Goal: Task Accomplishment & Management: Manage account settings

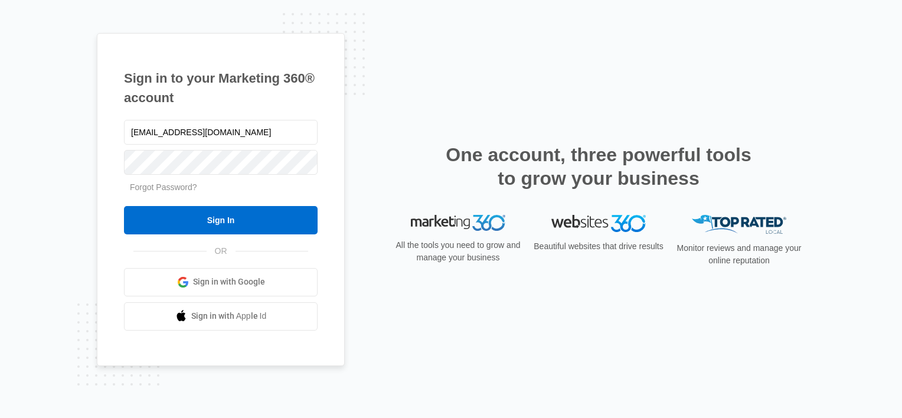
type input "[EMAIL_ADDRESS][DOMAIN_NAME]"
click at [124, 206] on input "Sign In" at bounding box center [221, 220] width 194 height 28
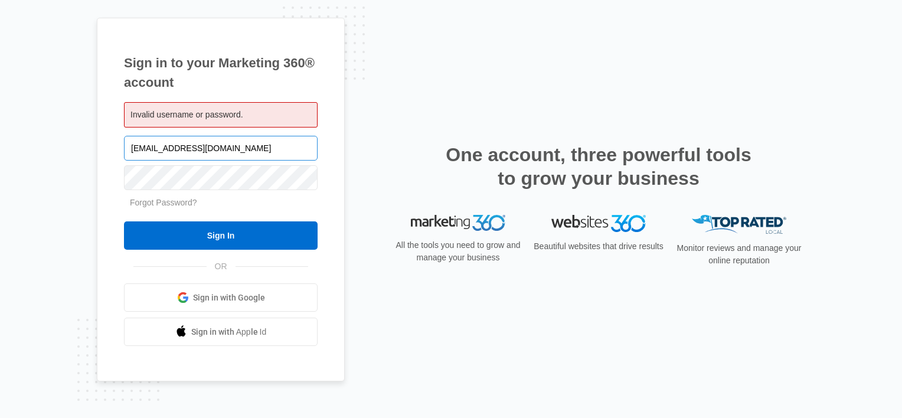
click at [306, 148] on input "[EMAIL_ADDRESS][DOMAIN_NAME]" at bounding box center [221, 148] width 194 height 25
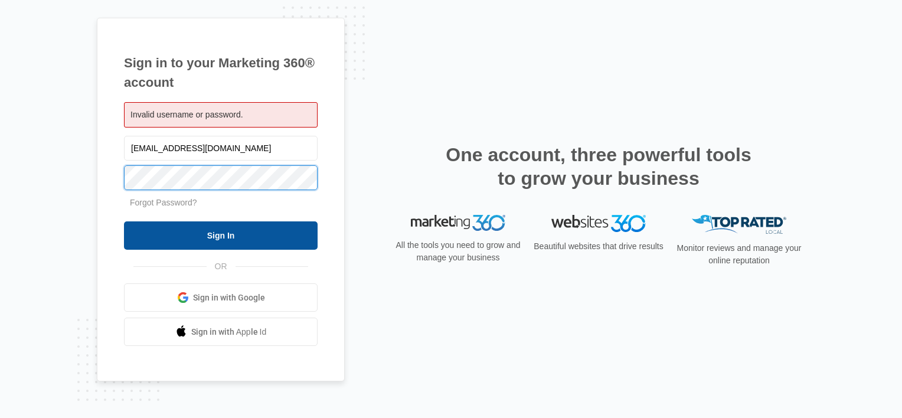
click at [124, 221] on input "Sign In" at bounding box center [221, 235] width 194 height 28
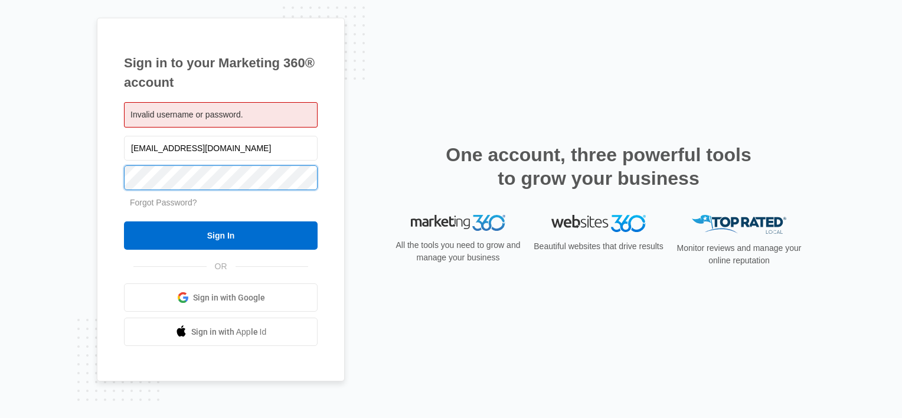
click at [124, 221] on input "Sign In" at bounding box center [221, 235] width 194 height 28
drag, startPoint x: 302, startPoint y: 145, endPoint x: 131, endPoint y: 147, distance: 171.2
click at [131, 147] on input "jjeffwright@jcbusinessconsultingservices.com" at bounding box center [221, 148] width 194 height 25
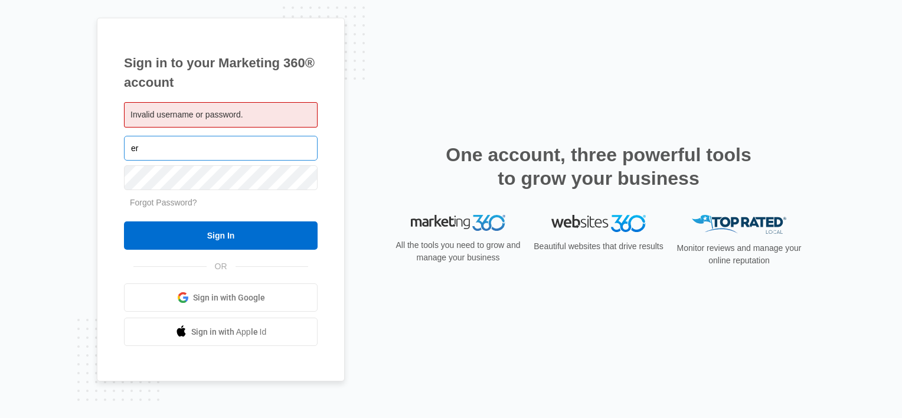
type input "ericalovesheels@live.com"
click at [210, 132] on div "Invalid username or password. ericalovesheels@live.com Forgot Password? Sign In…" at bounding box center [221, 224] width 194 height 244
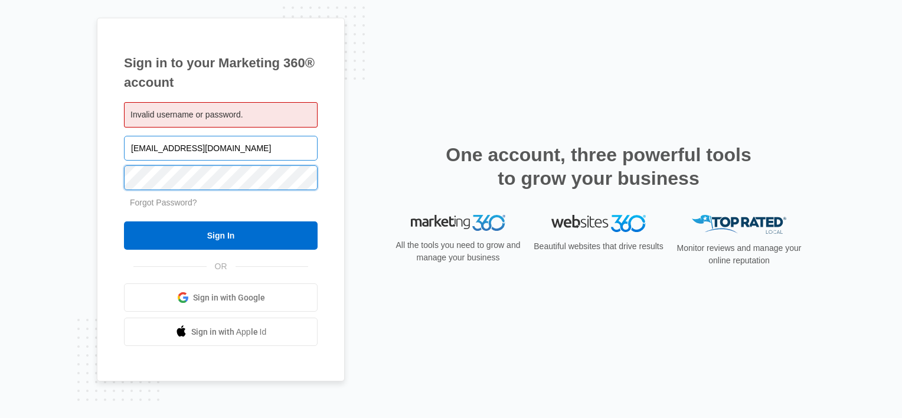
click at [124, 221] on input "Sign In" at bounding box center [221, 235] width 194 height 28
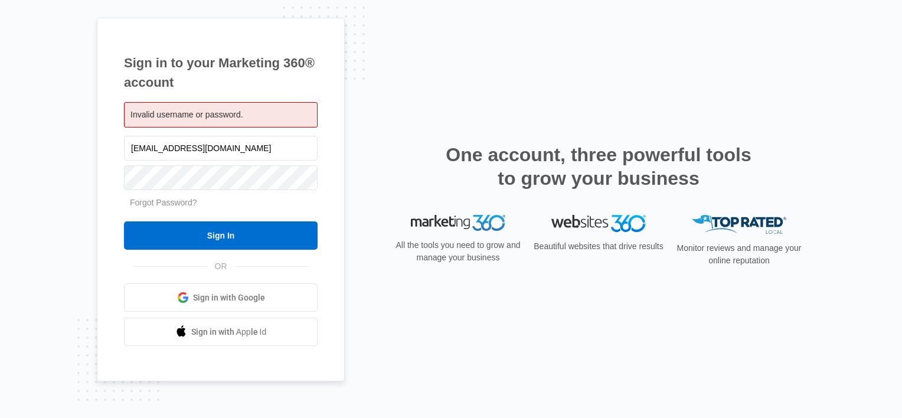
drag, startPoint x: 235, startPoint y: 149, endPoint x: 100, endPoint y: 148, distance: 135.2
click at [100, 148] on div "Sign in to your Marketing 360® account Invalid username or password. [EMAIL_ADD…" at bounding box center [221, 200] width 248 height 364
type input "[EMAIL_ADDRESS][DOMAIN_NAME]"
click at [124, 221] on input "Sign In" at bounding box center [221, 235] width 194 height 28
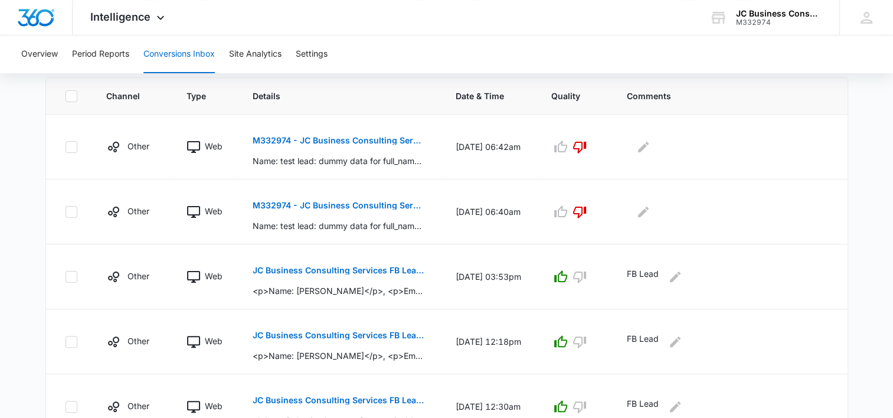
scroll to position [259, 0]
